Goal: Task Accomplishment & Management: Use online tool/utility

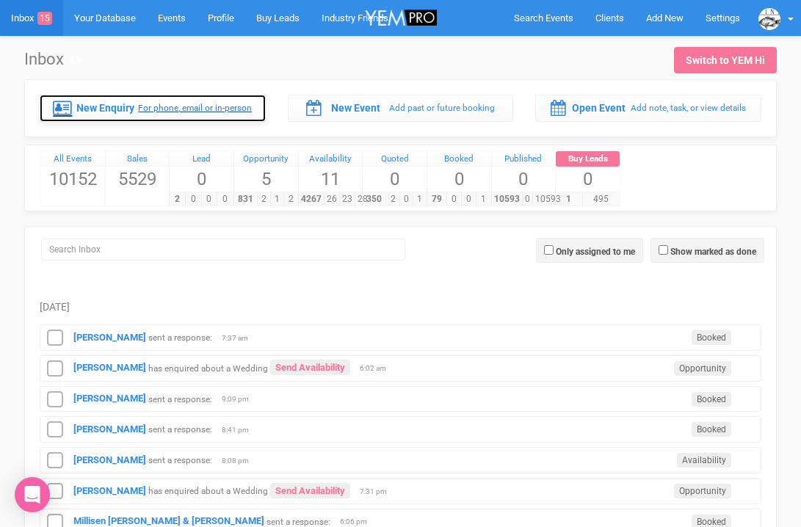
click at [150, 98] on div "New Enquiry For phone, email or in-person" at bounding box center [153, 108] width 226 height 26
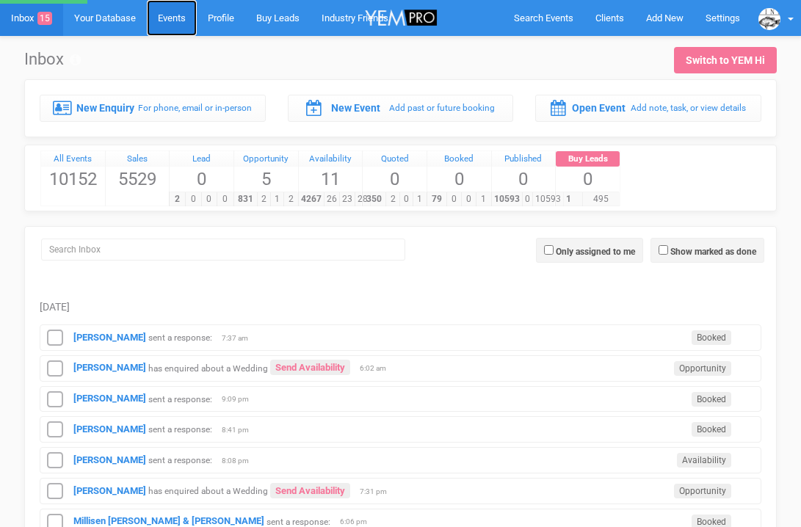
click at [176, 12] on link "Events" at bounding box center [172, 18] width 50 height 36
click at [145, 253] on input "search" at bounding box center [223, 250] width 364 height 22
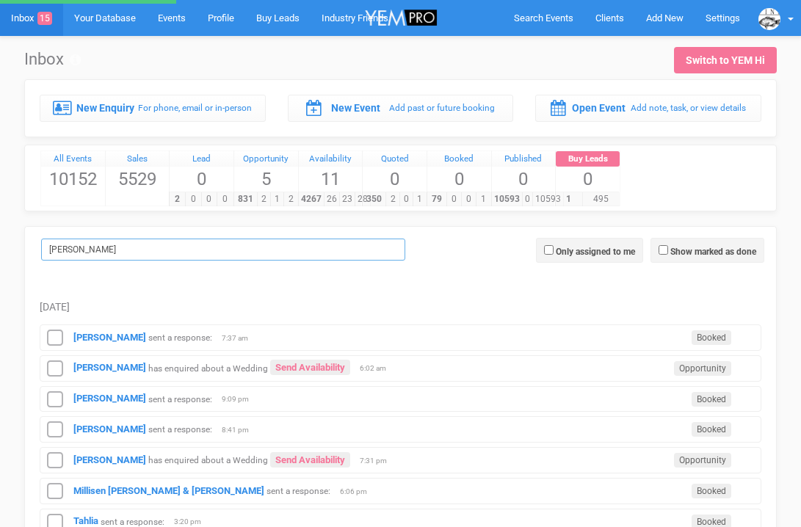
type input "danic"
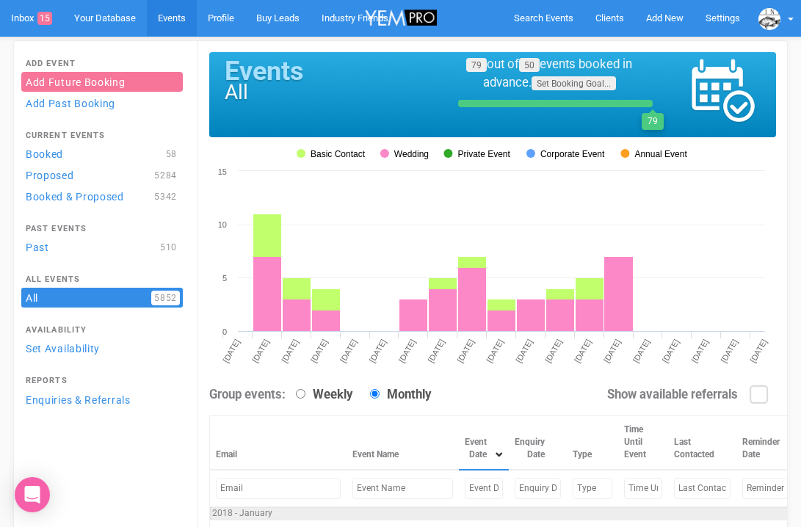
click at [371, 482] on input "text" at bounding box center [403, 488] width 101 height 21
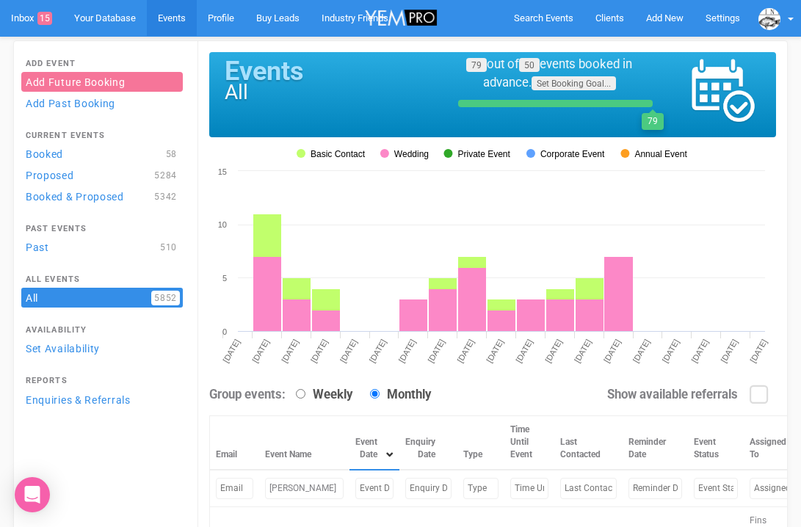
click at [458, 462] on th "Type" at bounding box center [481, 443] width 47 height 54
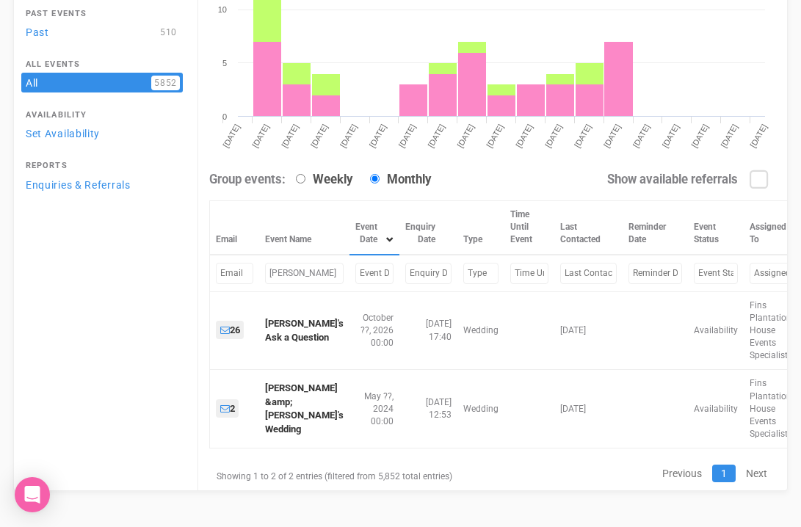
scroll to position [217, 0]
drag, startPoint x: 300, startPoint y: 275, endPoint x: 260, endPoint y: 272, distance: 40.5
click at [261, 272] on td "danica" at bounding box center [304, 272] width 90 height 37
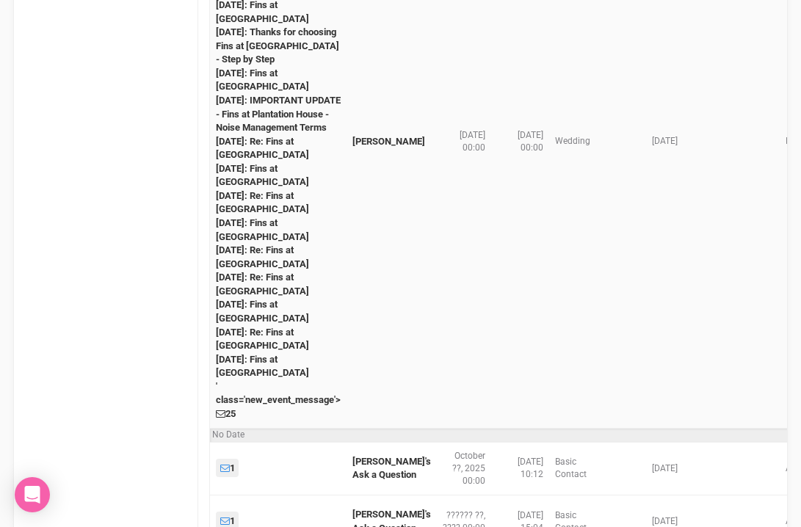
scroll to position [693, 0]
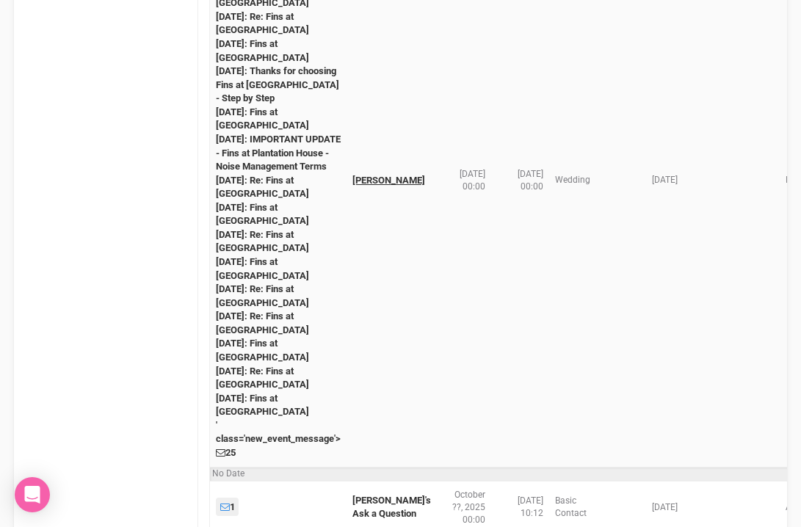
type input "hayley"
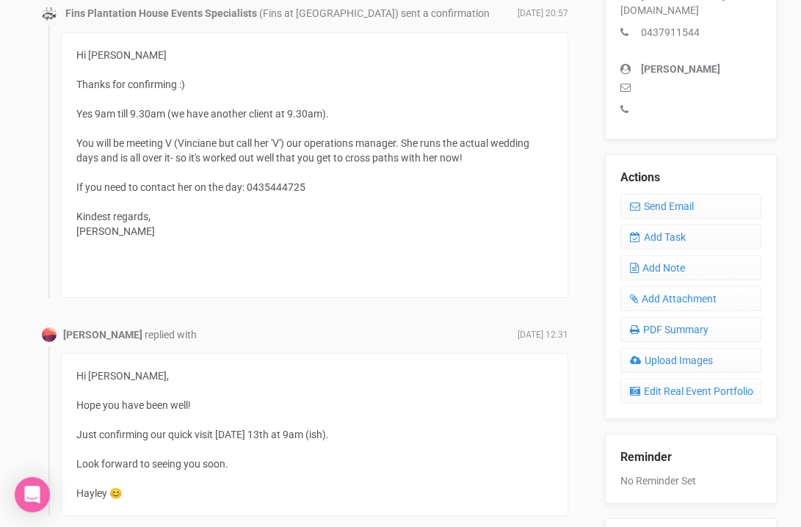
scroll to position [493, 0]
